Goal: Check status: Check status

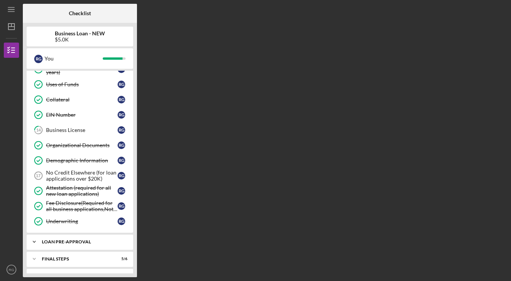
scroll to position [134, 0]
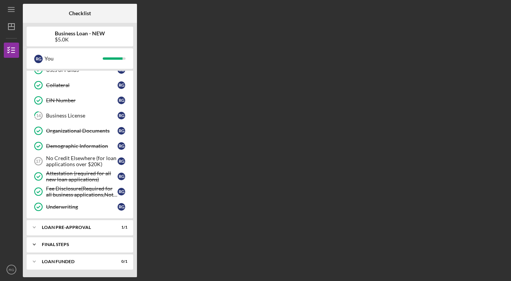
click at [92, 243] on div "FINAL STEPS" at bounding box center [83, 244] width 82 height 5
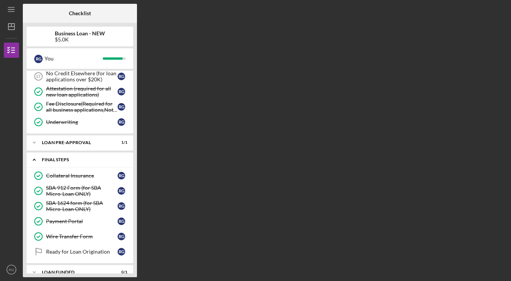
scroll to position [230, 0]
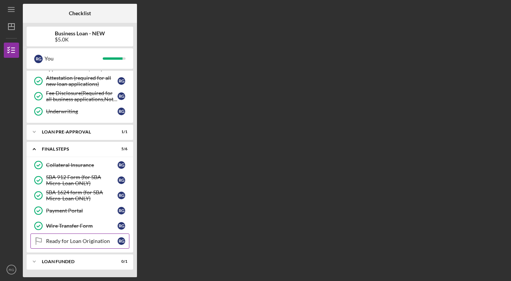
click at [91, 243] on div "Ready for Loan Origination" at bounding box center [82, 241] width 72 height 6
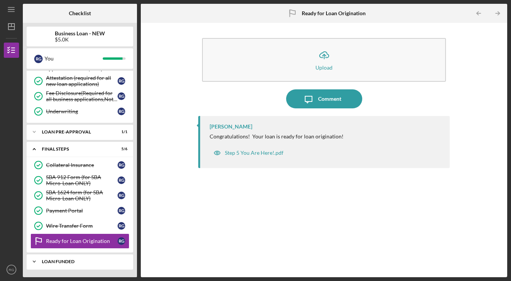
click at [88, 260] on div "LOAN FUNDED" at bounding box center [83, 261] width 82 height 5
